Goal: Task Accomplishment & Management: Use online tool/utility

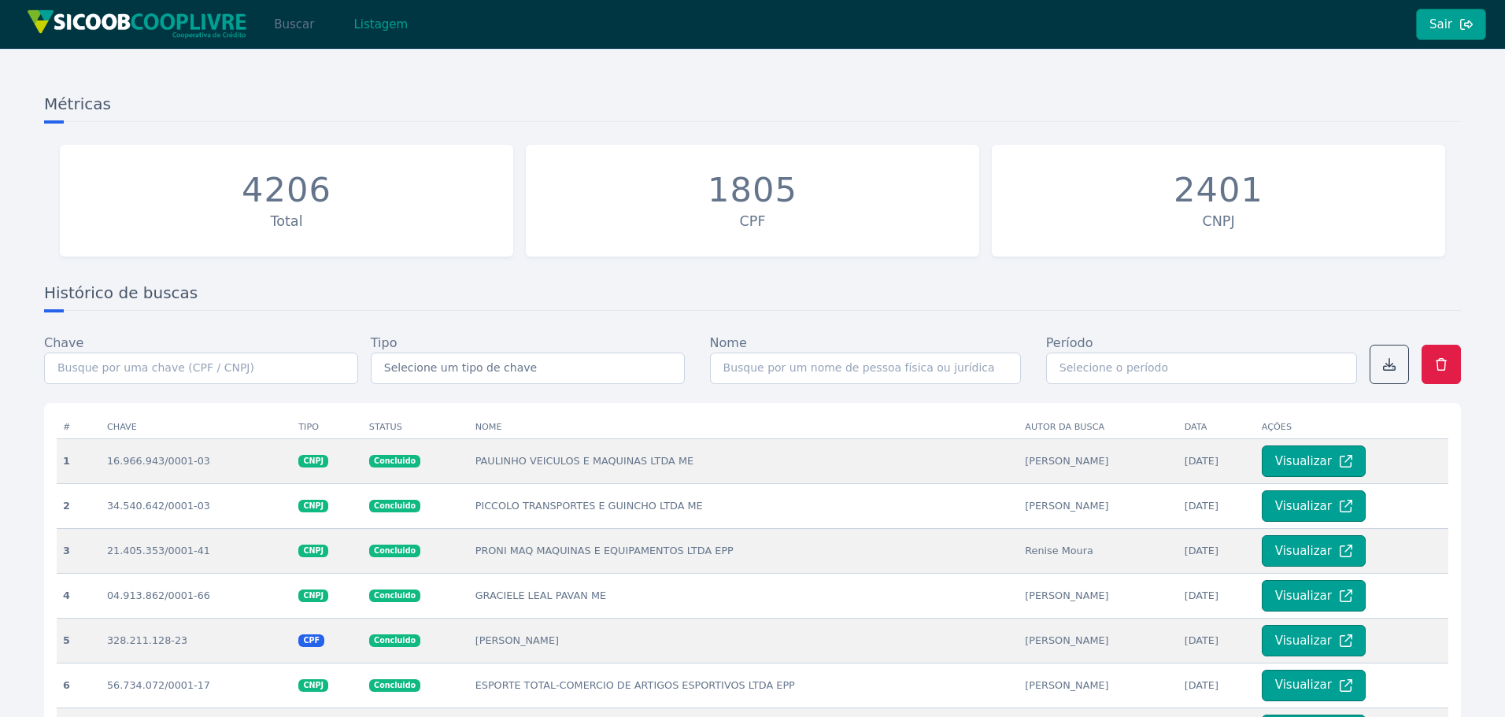
click at [289, 17] on button "Buscar" at bounding box center [294, 24] width 67 height 31
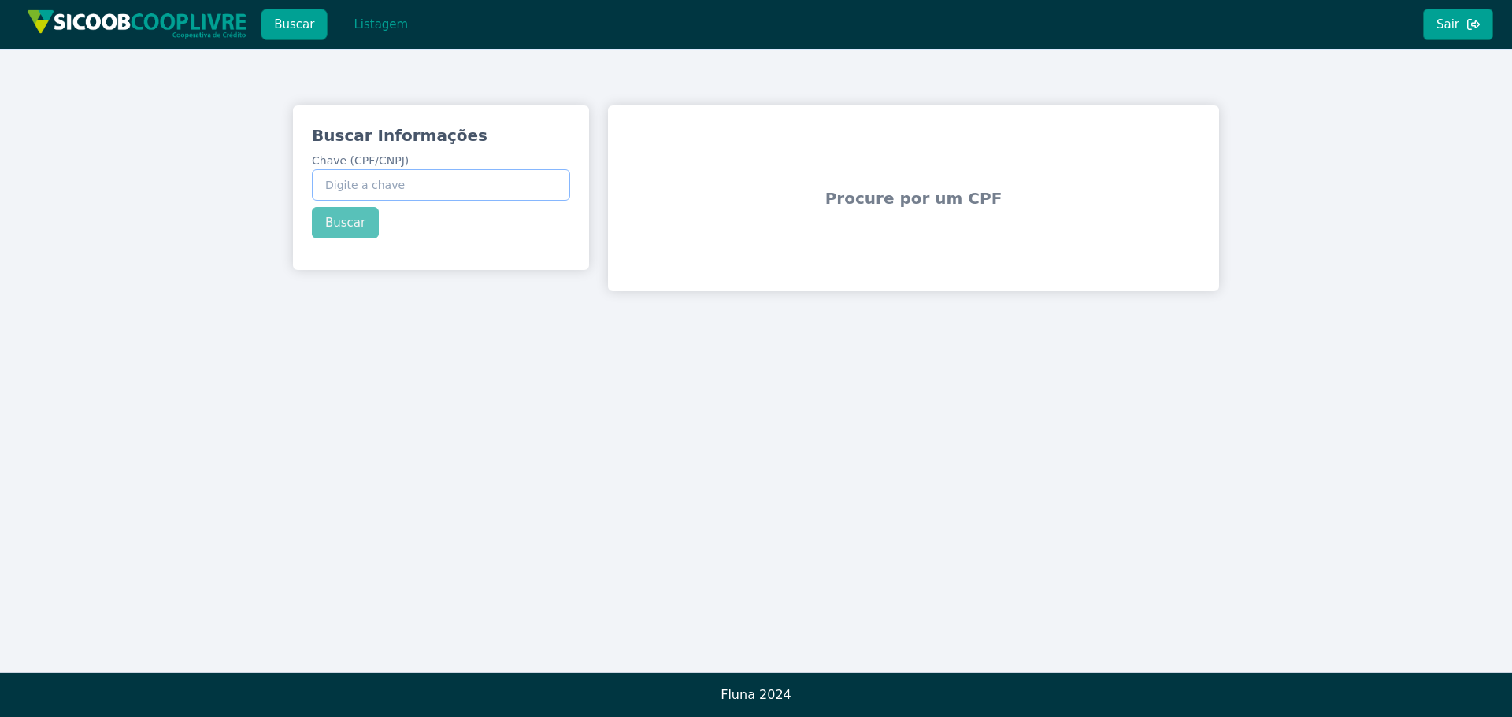
click at [428, 181] on input "Chave (CPF/CNPJ)" at bounding box center [441, 184] width 258 height 31
paste input "51.533.502/0001-19"
click at [364, 228] on button "Buscar" at bounding box center [345, 222] width 67 height 31
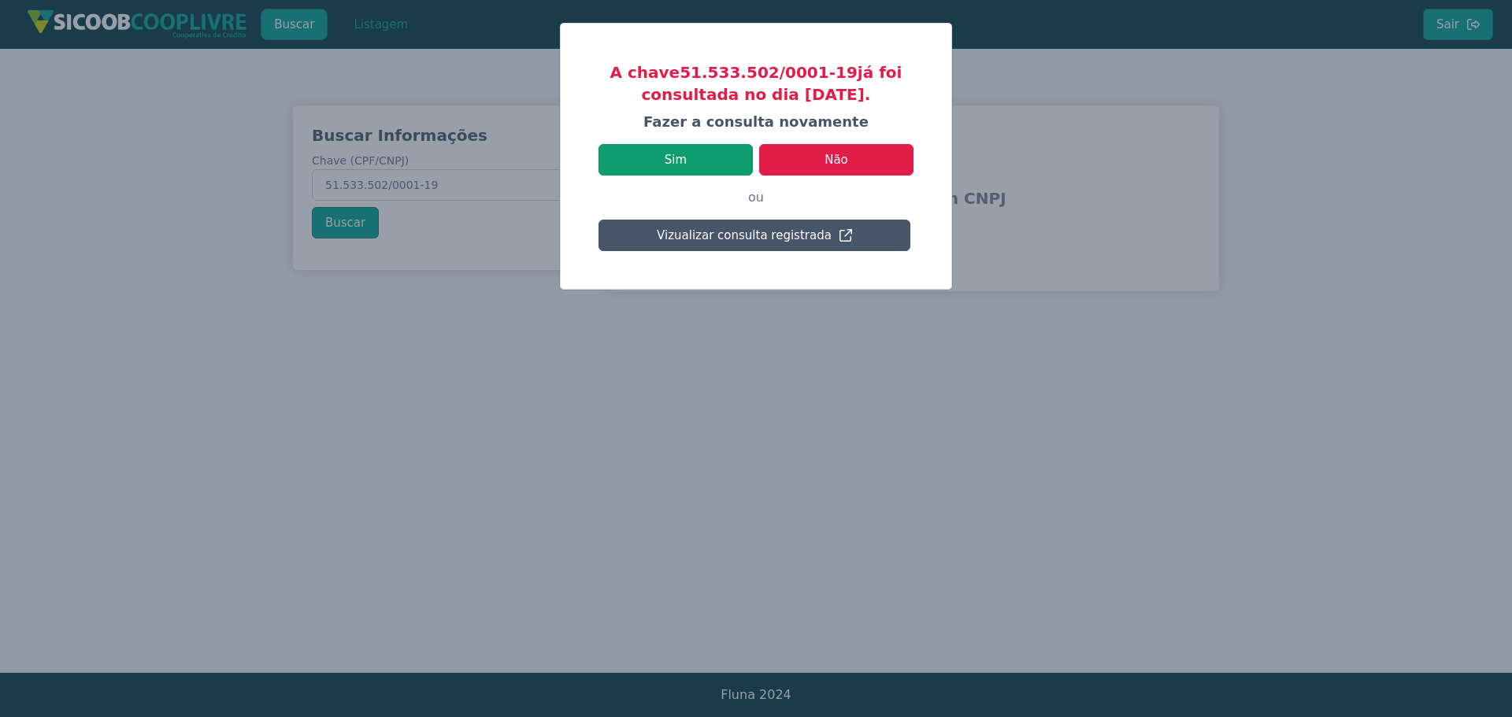
click at [705, 150] on button "Sim" at bounding box center [675, 159] width 154 height 31
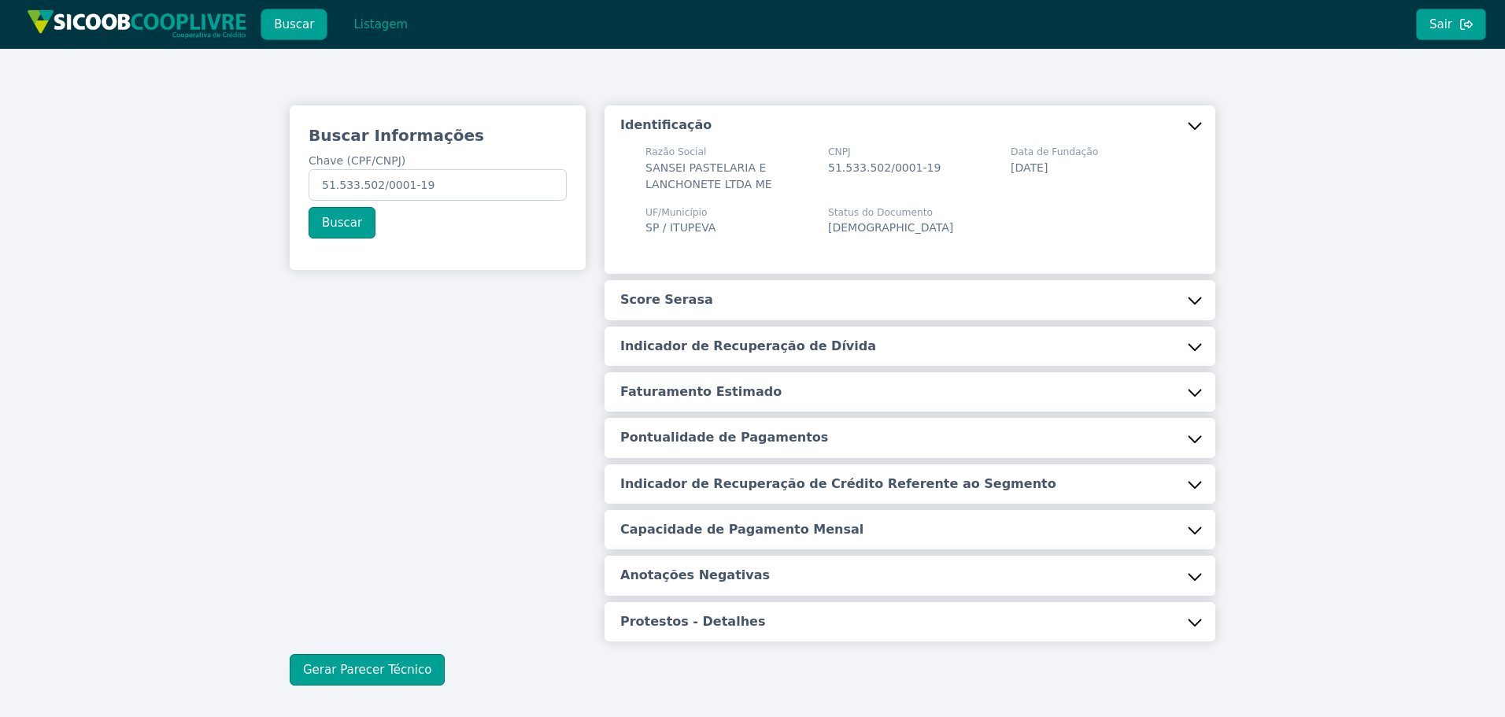
click at [738, 315] on button "Score Serasa" at bounding box center [910, 299] width 611 height 39
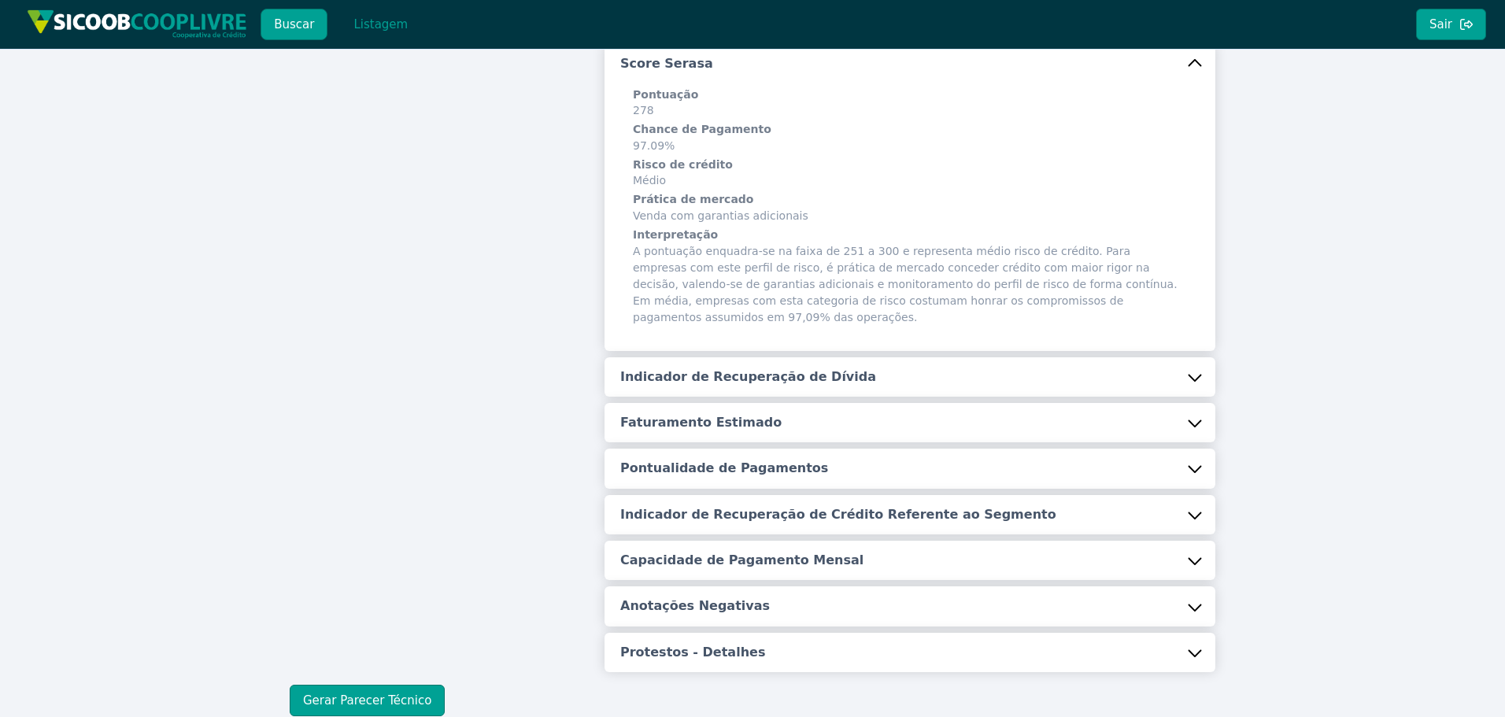
click at [707, 368] on h5 "Indicador de Recuperação de Dívida" at bounding box center [748, 376] width 256 height 17
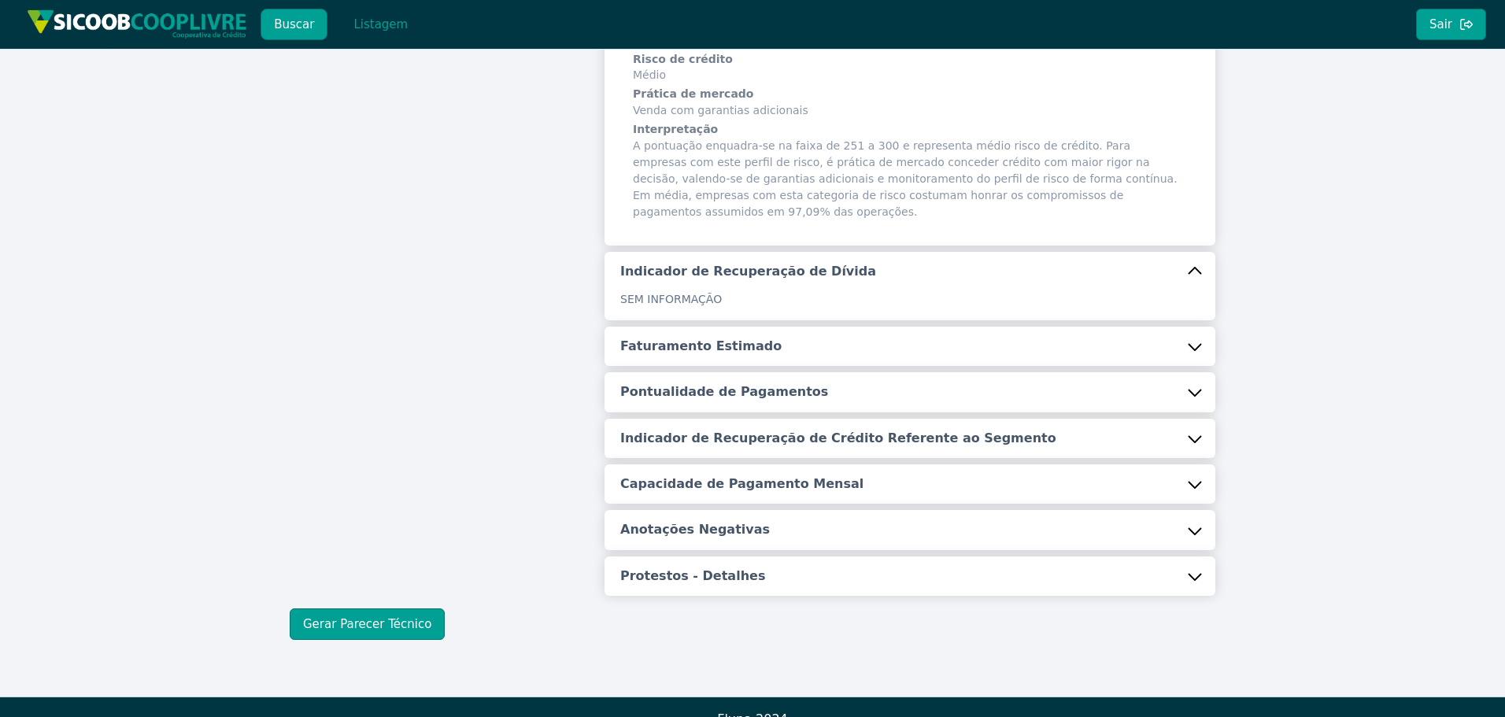
scroll to position [350, 0]
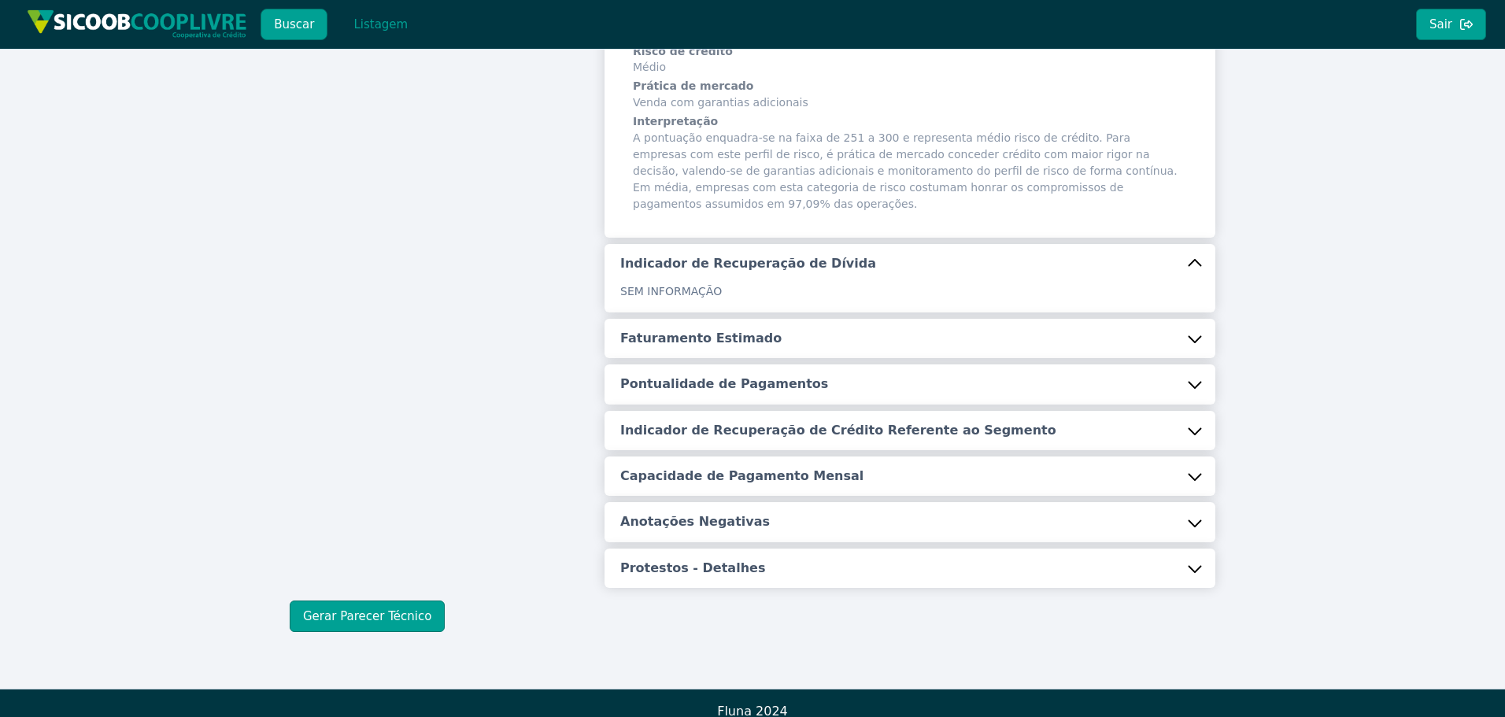
click at [729, 330] on h5 "Faturamento Estimado" at bounding box center [700, 338] width 161 height 17
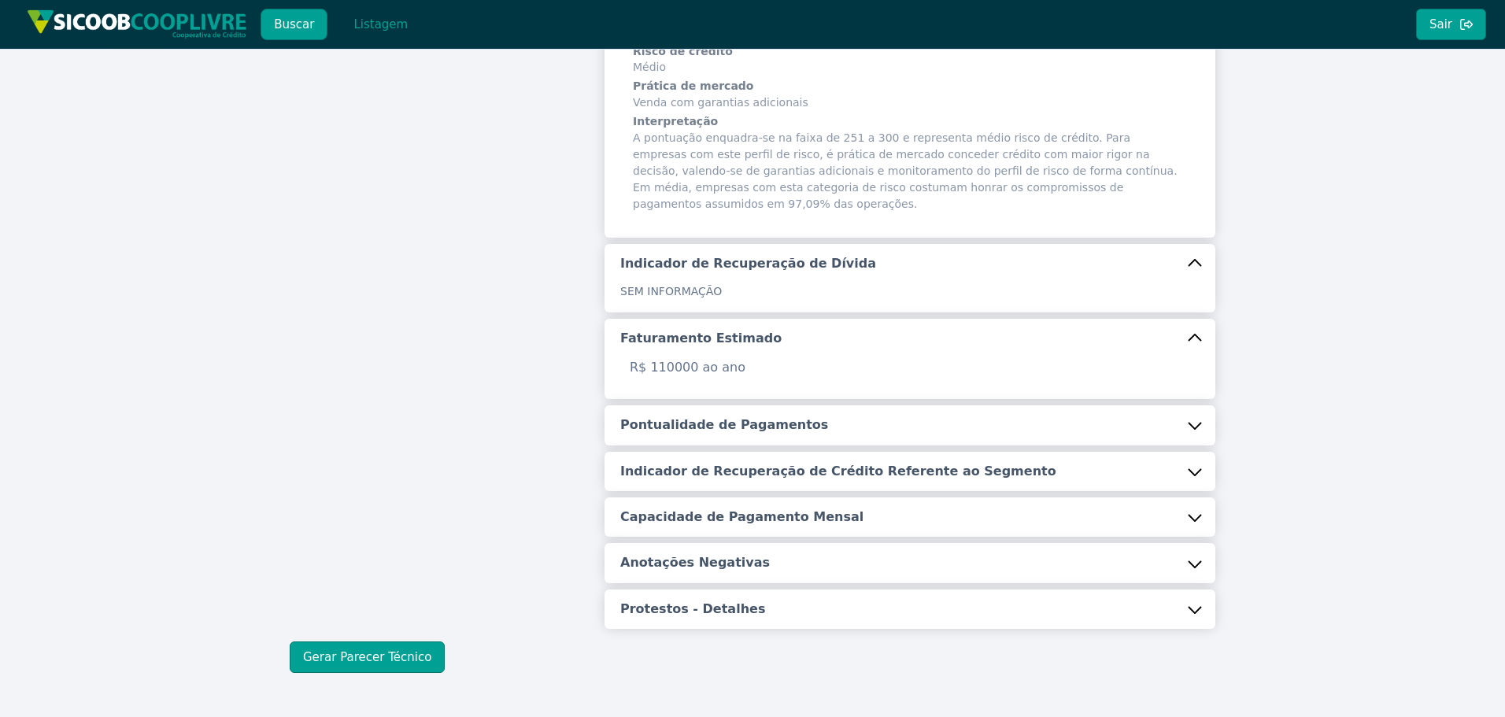
click at [727, 416] on h5 "Pontualidade de Pagamentos" at bounding box center [724, 424] width 208 height 17
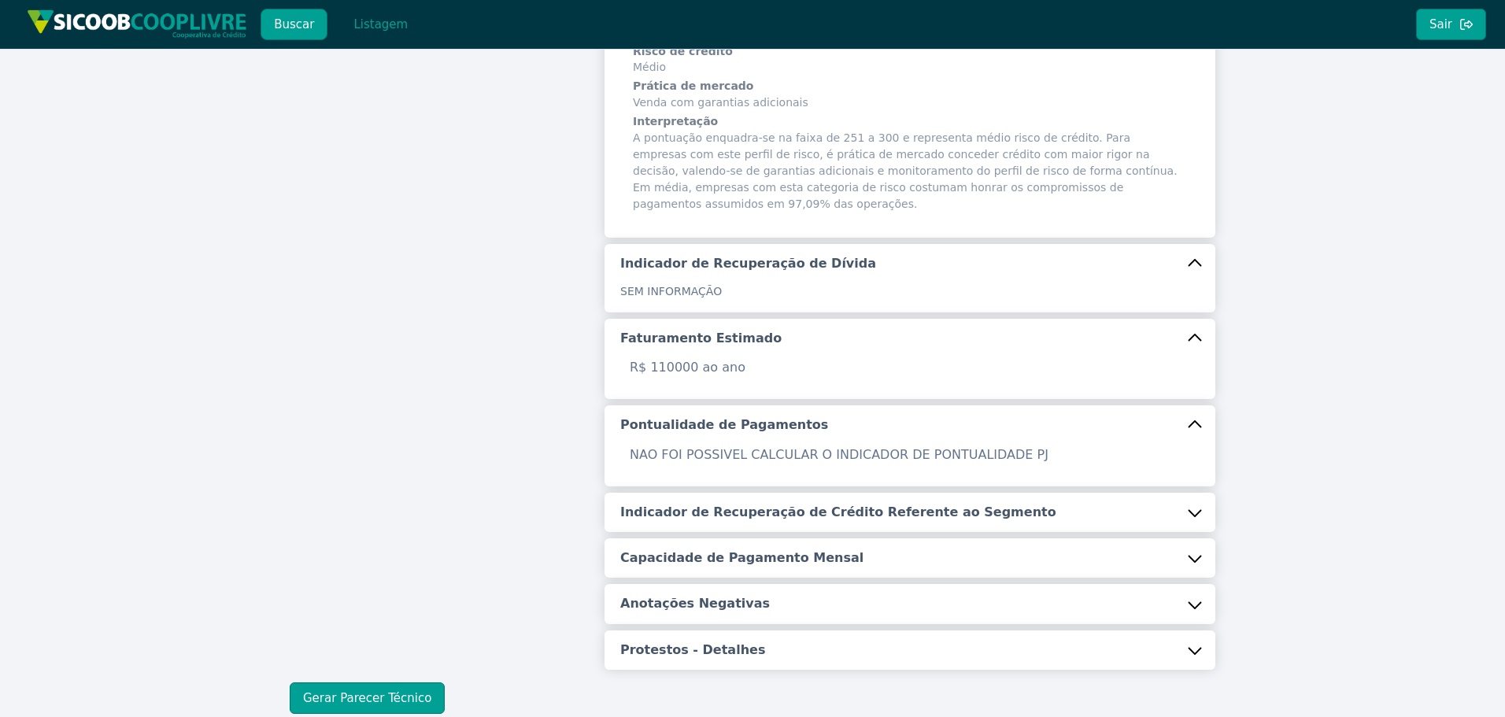
click at [768, 509] on button "Indicador de Recuperação de Crédito Referente ao Segmento" at bounding box center [910, 512] width 611 height 39
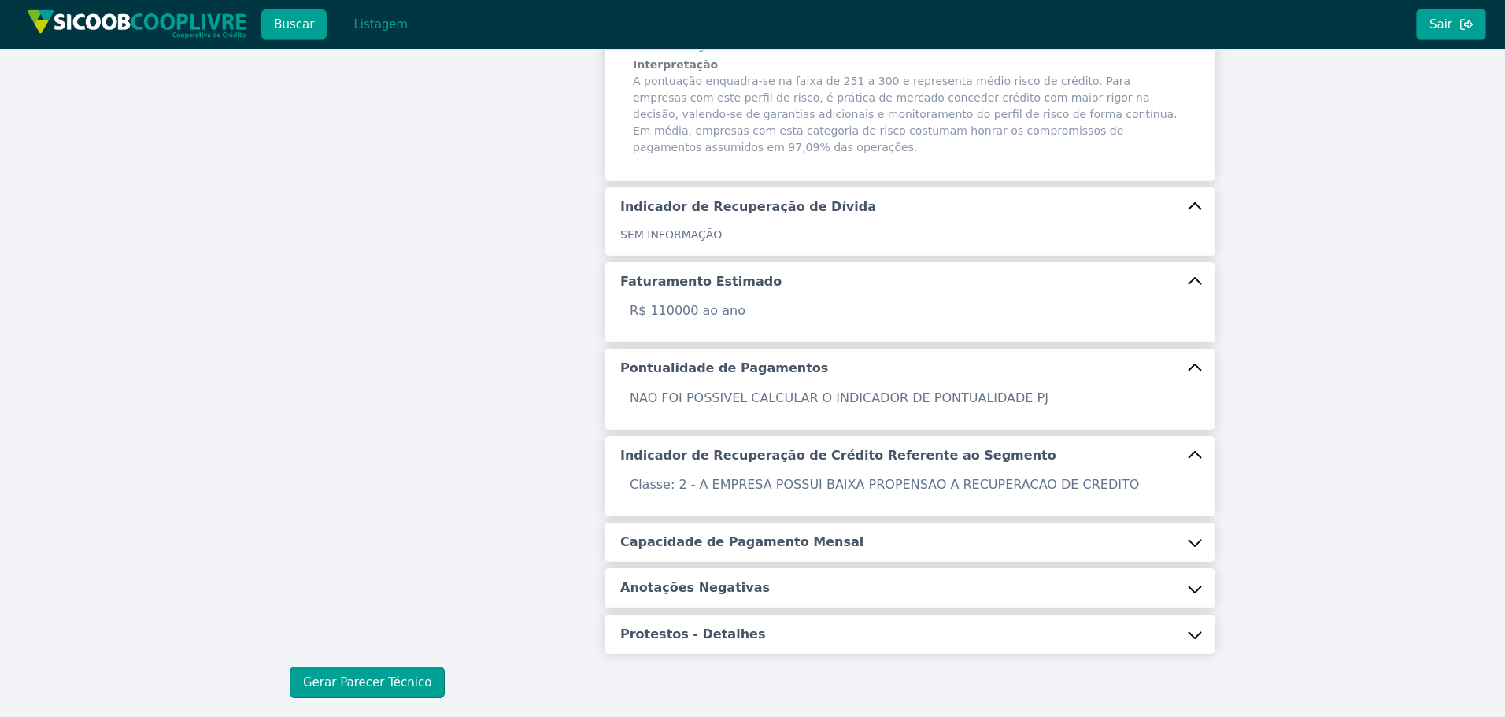
scroll to position [472, 0]
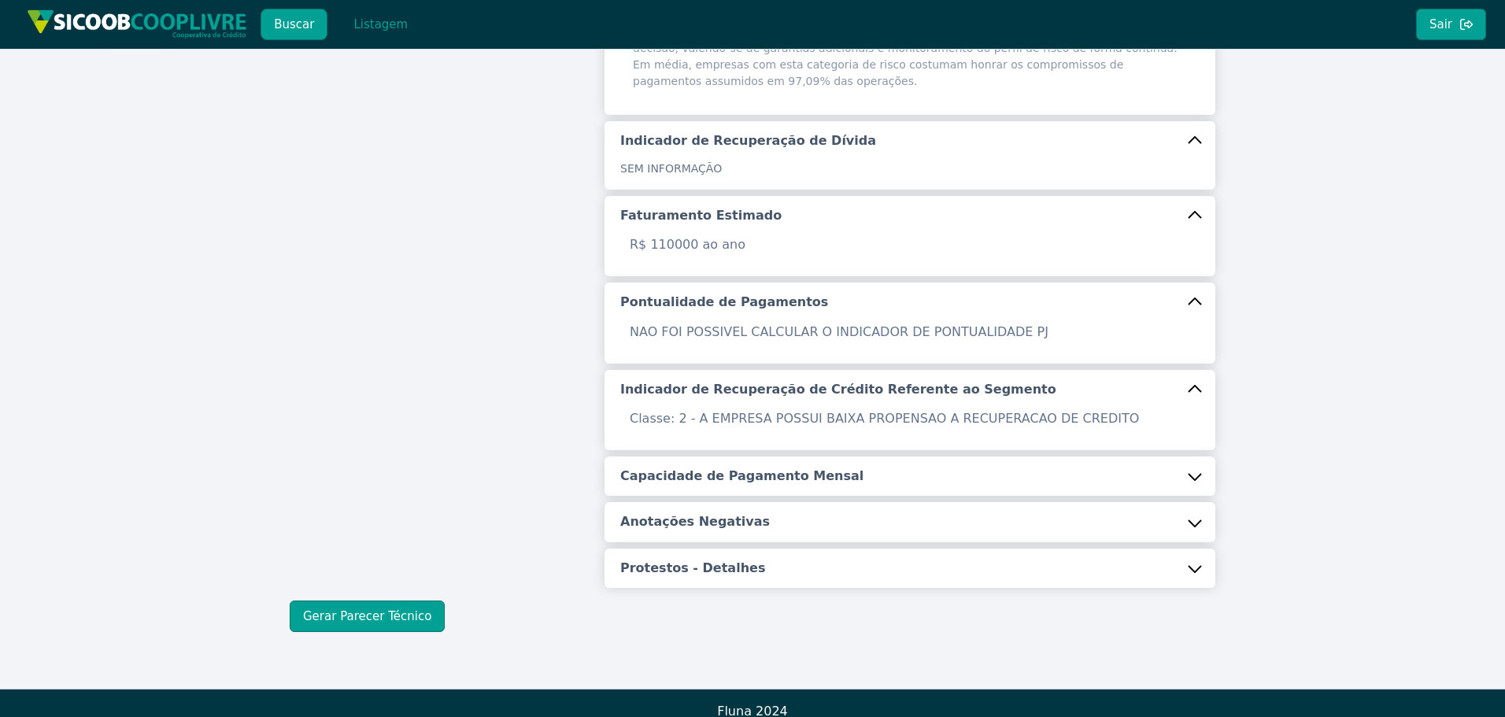
click at [796, 468] on h5 "Capacidade de Pagamento Mensal" at bounding box center [741, 476] width 243 height 17
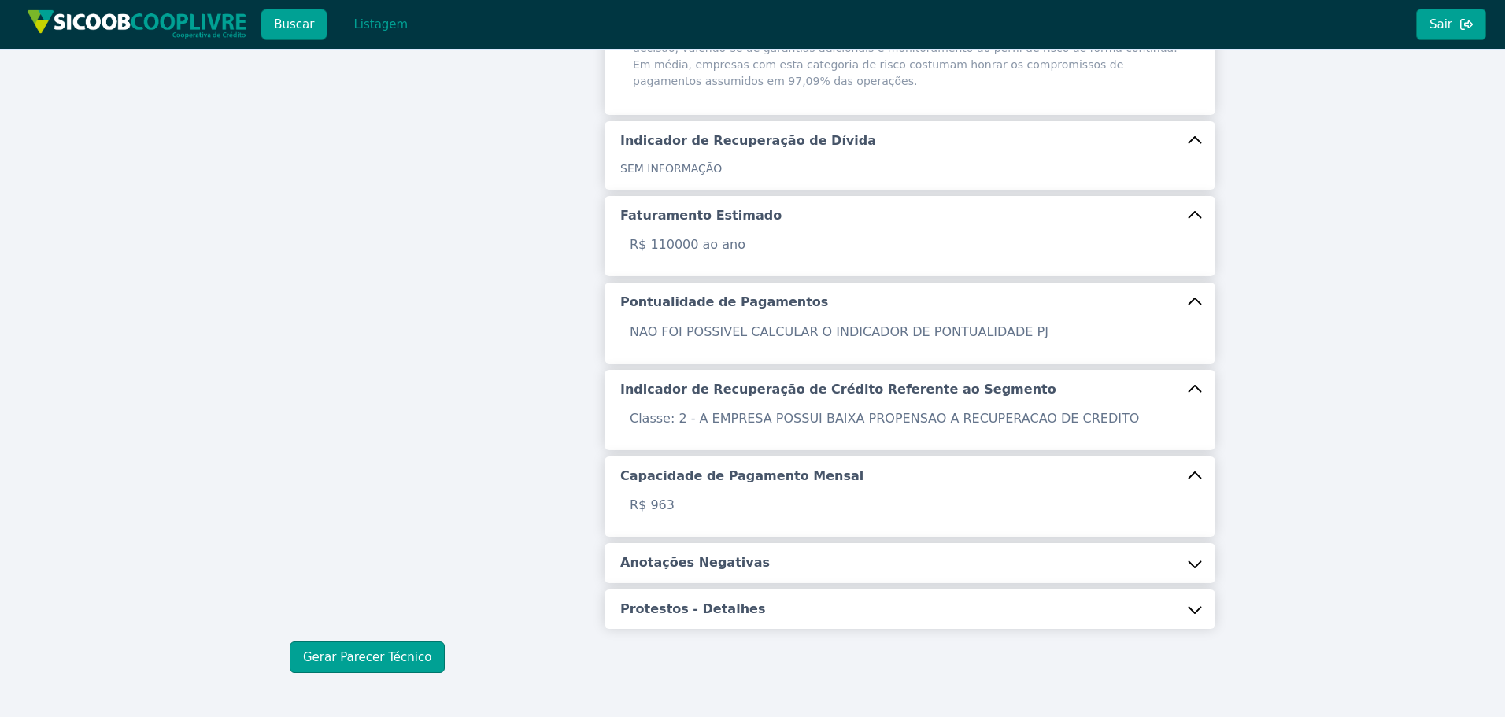
click at [773, 558] on button "Anotações Negativas" at bounding box center [910, 562] width 611 height 39
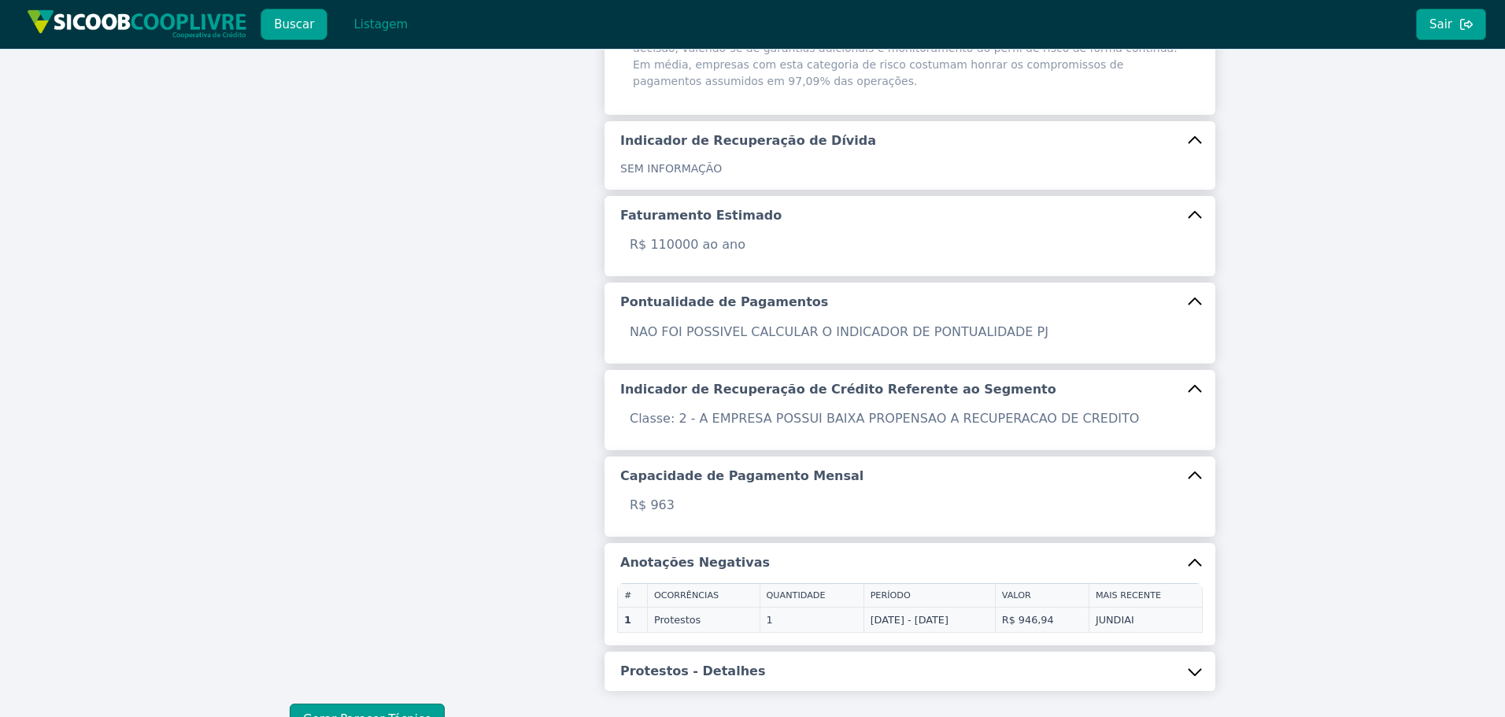
click at [740, 652] on button "Protestos - Detalhes" at bounding box center [910, 671] width 611 height 39
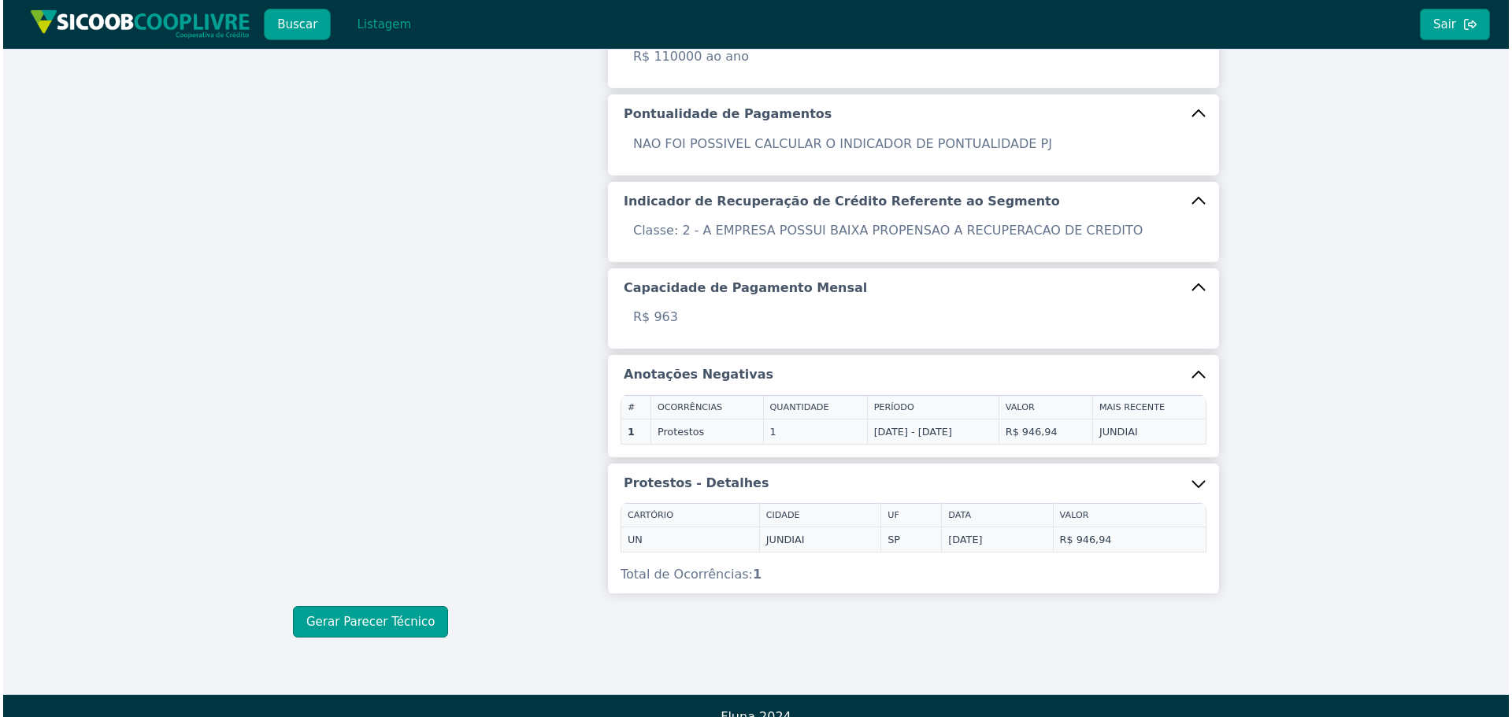
scroll to position [672, 0]
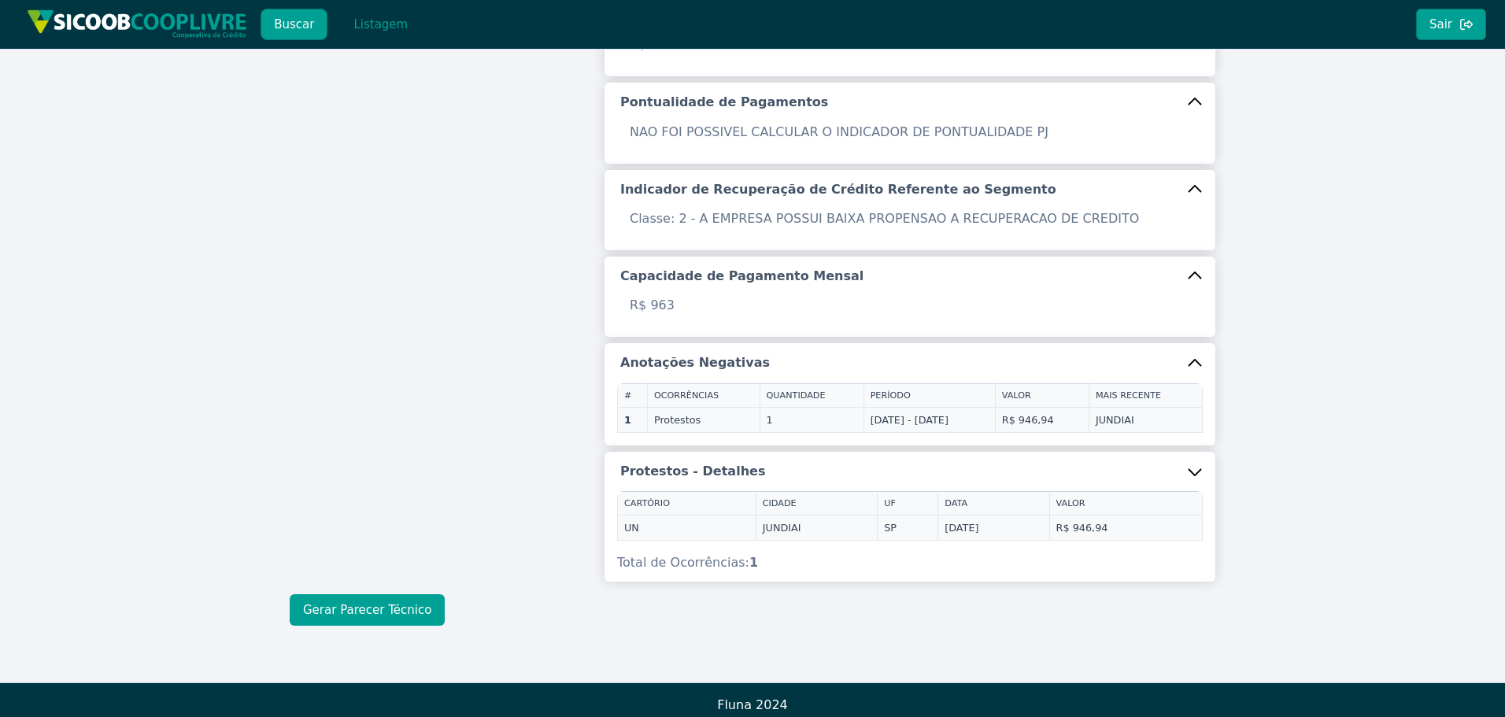
click at [388, 594] on button "Gerar Parecer Técnico" at bounding box center [367, 609] width 155 height 31
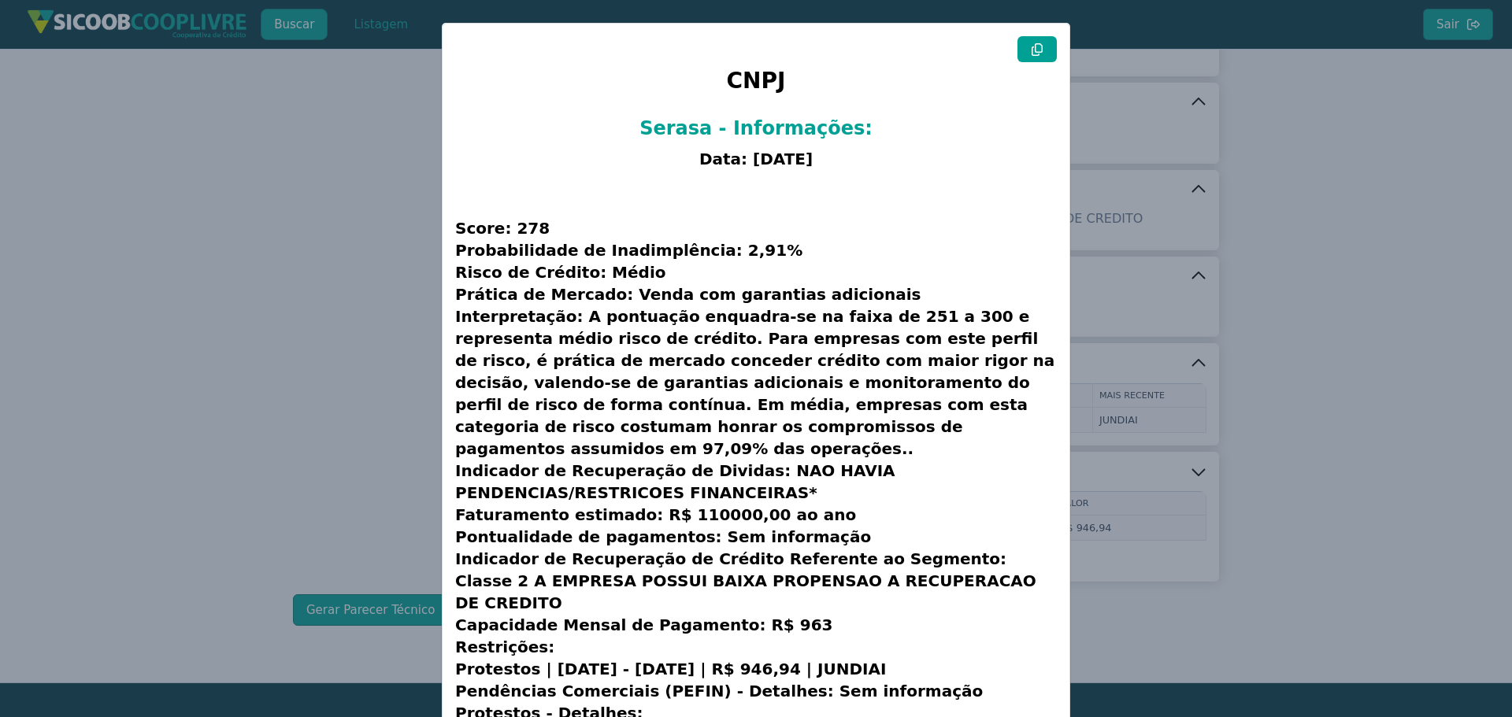
click at [1038, 51] on icon at bounding box center [1037, 49] width 13 height 13
drag, startPoint x: 350, startPoint y: 257, endPoint x: 406, endPoint y: 172, distance: 101.1
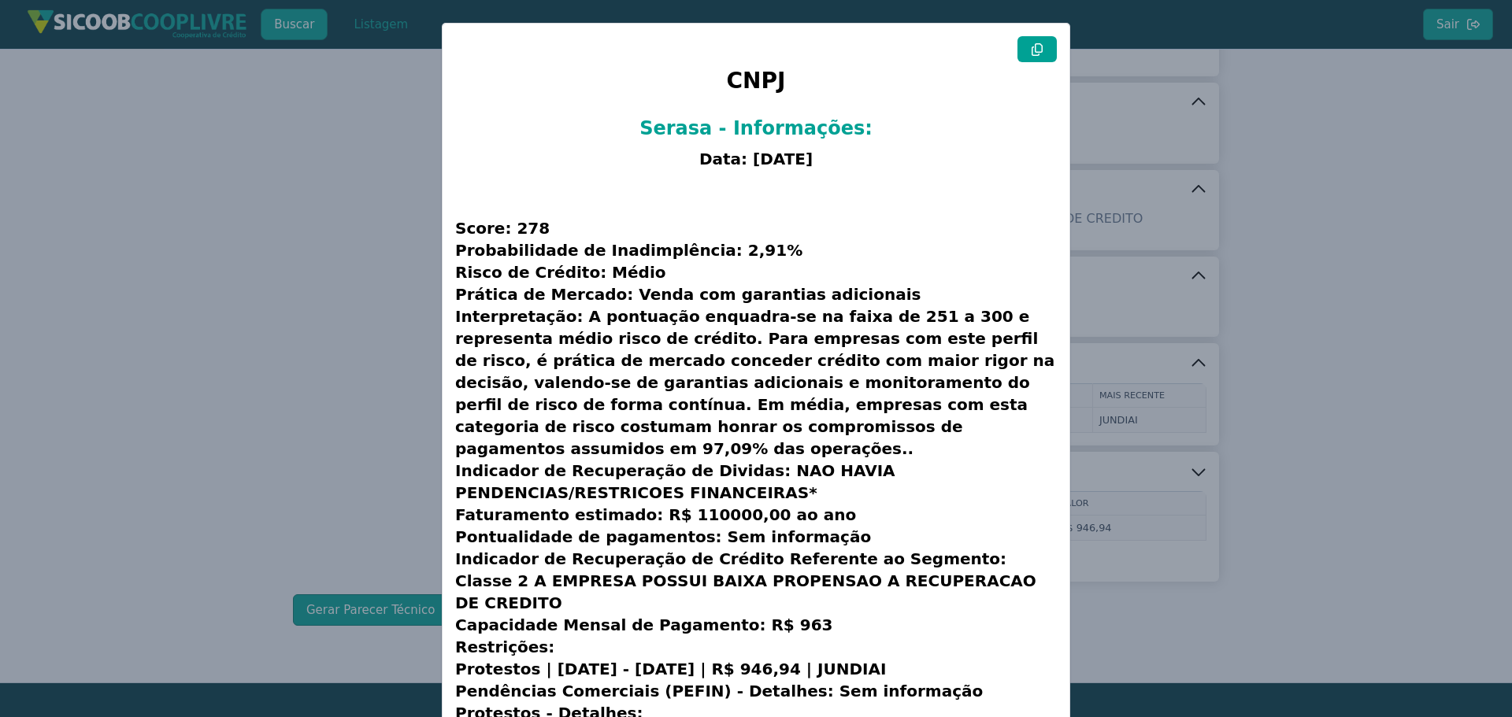
click at [351, 256] on modal-container "CNPJ Serasa - Informações: Data: [DATE] Score: 278 Probabilidade de Inadimplênc…" at bounding box center [756, 358] width 1512 height 717
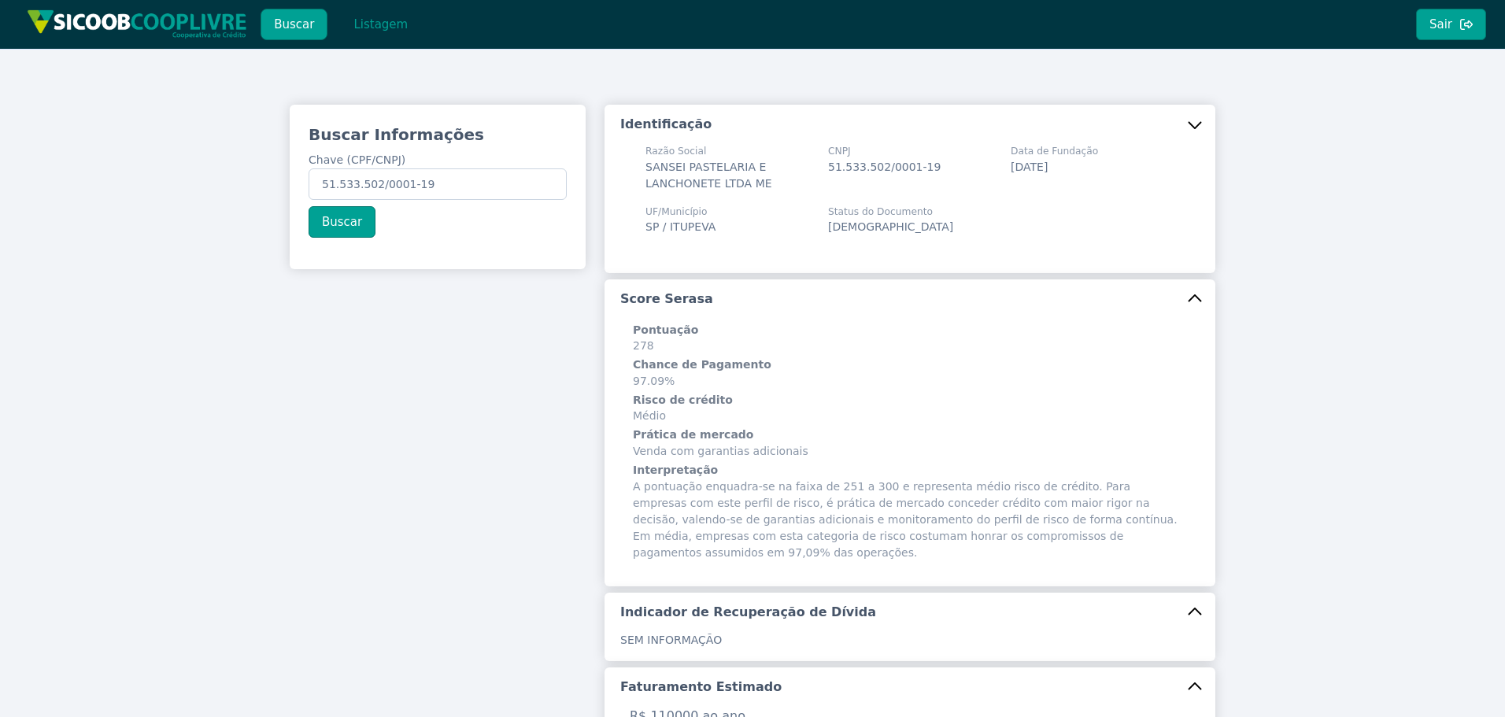
scroll to position [0, 0]
drag, startPoint x: 467, startPoint y: 184, endPoint x: 213, endPoint y: 188, distance: 254.3
click at [195, 187] on div "Buscar Informações Chave (CPF/CNPJ) 51.533.502/0001-19 Buscar Identificação Raz…" at bounding box center [752, 702] width 1505 height 1306
paste input "20.757.836/0001-42"
type input "20.757.836/0001-42"
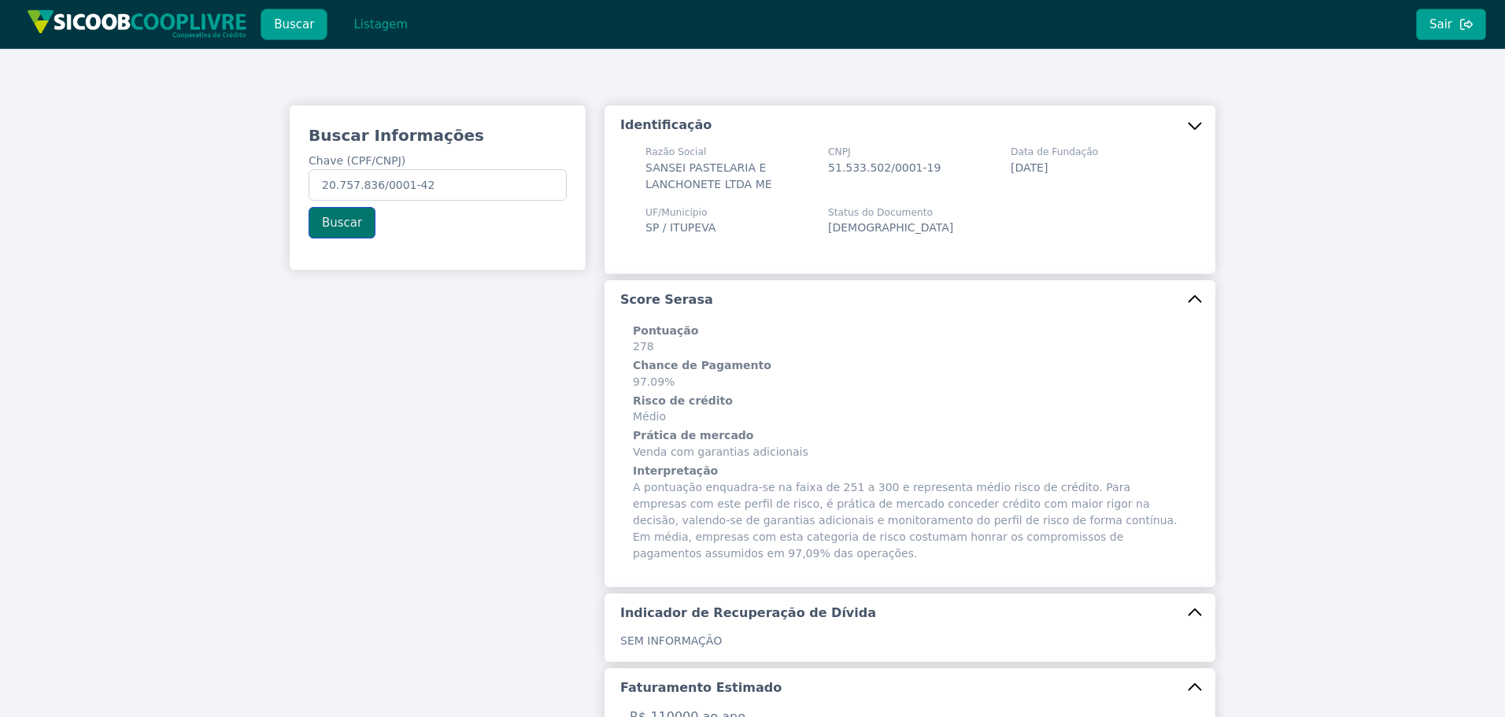
click at [335, 225] on button "Buscar" at bounding box center [342, 222] width 67 height 31
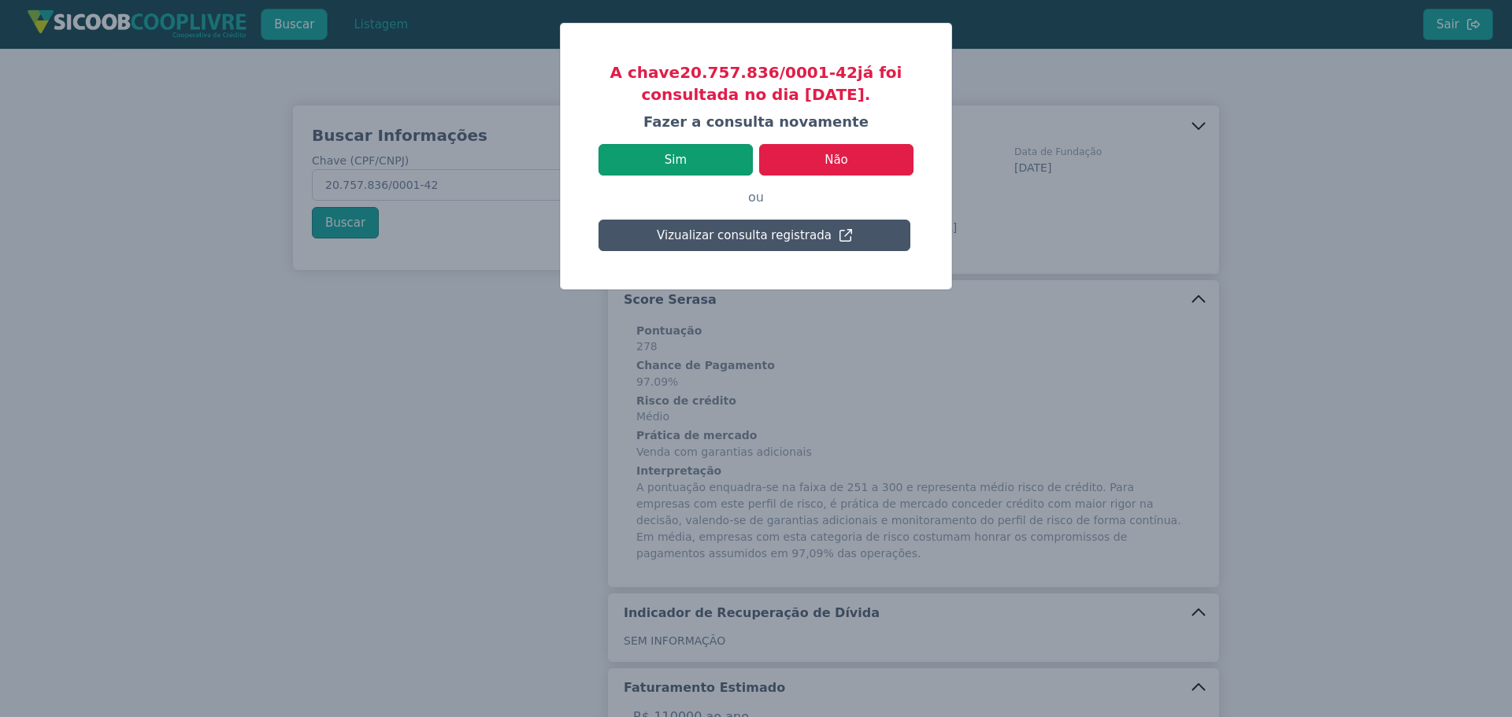
click at [665, 154] on button "Sim" at bounding box center [675, 159] width 154 height 31
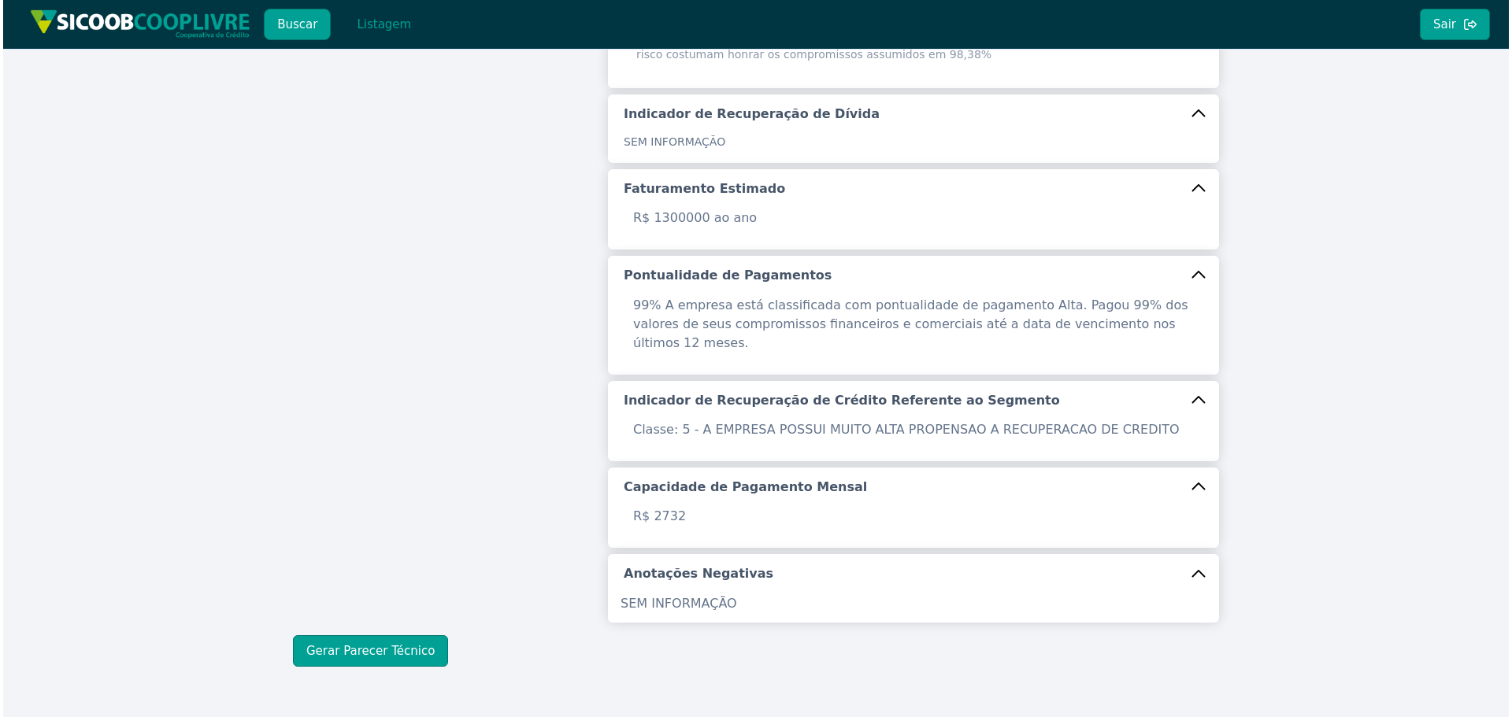
scroll to position [498, 0]
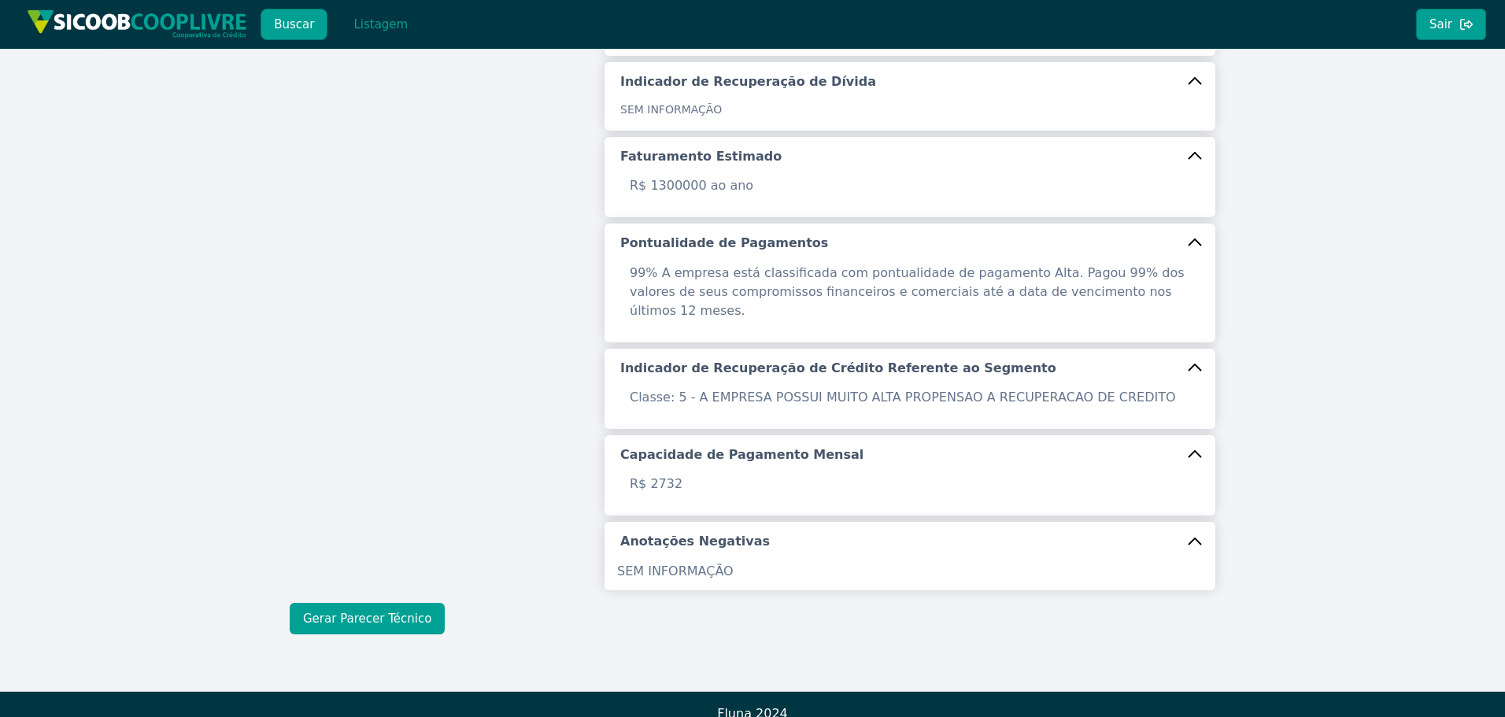
click at [366, 603] on button "Gerar Parecer Técnico" at bounding box center [367, 618] width 155 height 31
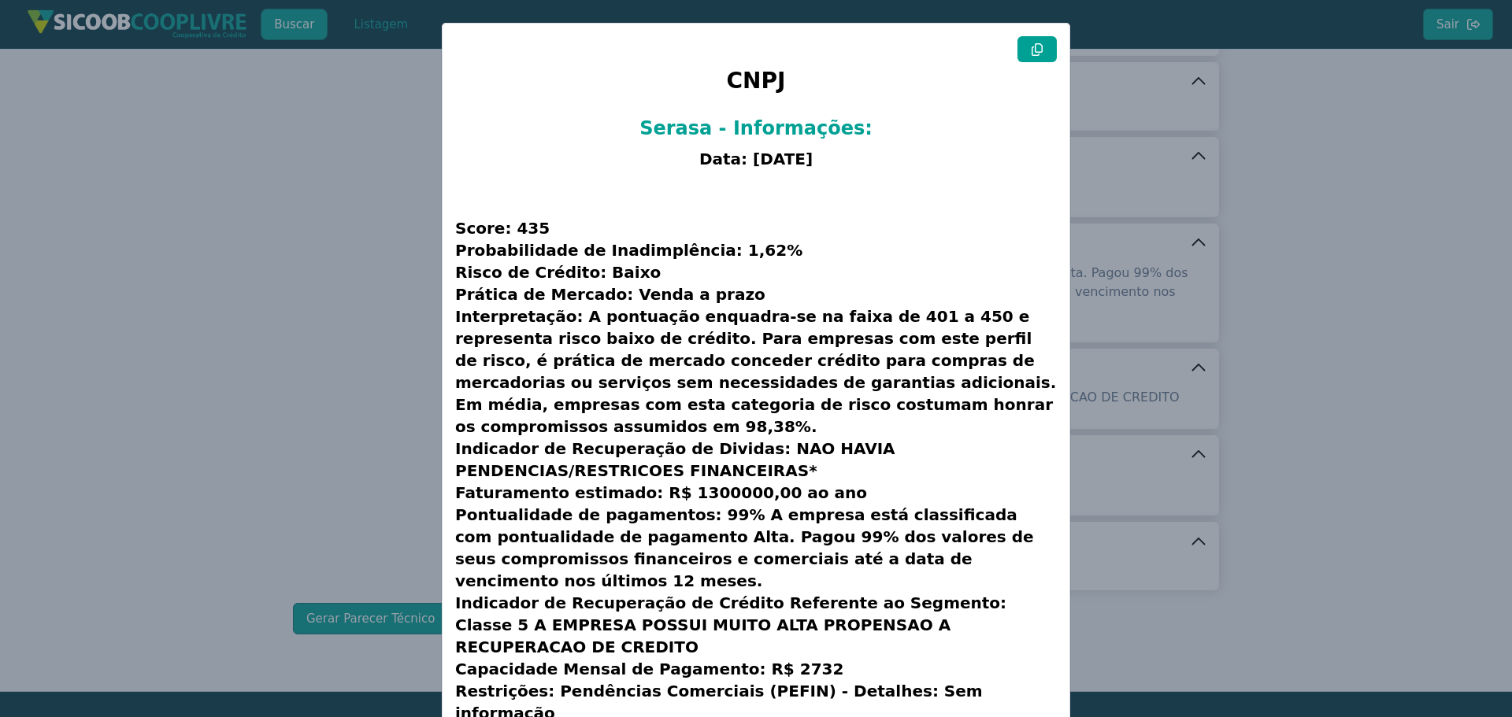
click at [1027, 58] on button at bounding box center [1036, 49] width 39 height 26
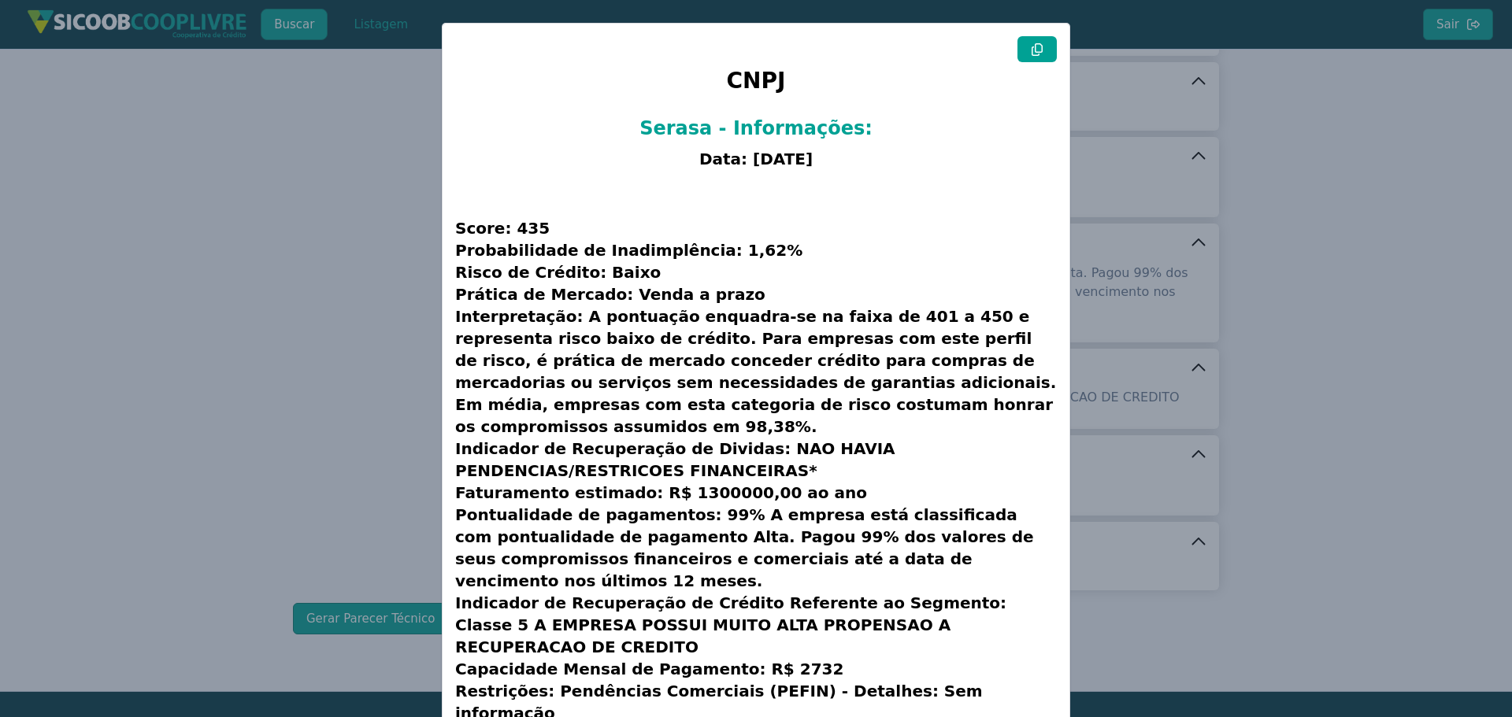
click at [1027, 58] on button at bounding box center [1036, 49] width 39 height 26
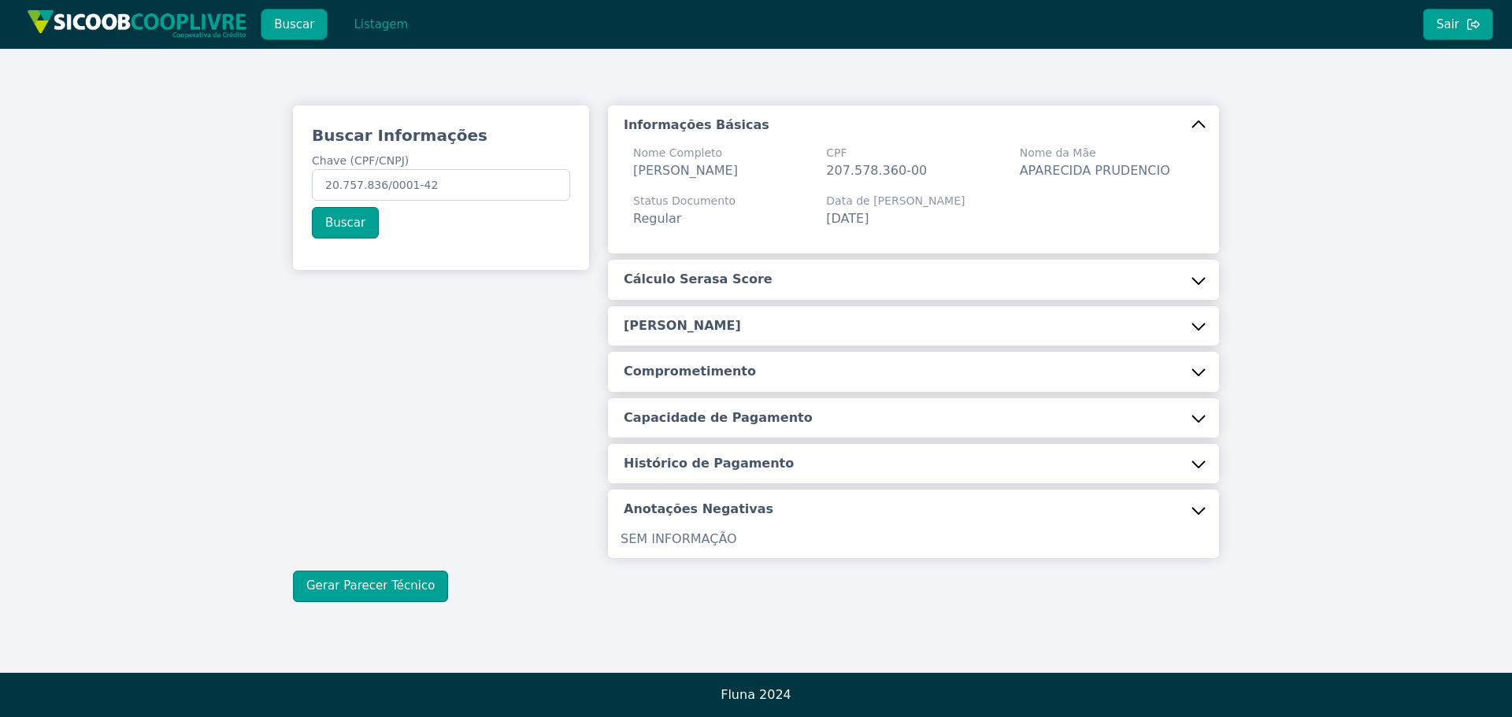
scroll to position [0, 0]
